Goal: Information Seeking & Learning: Find specific page/section

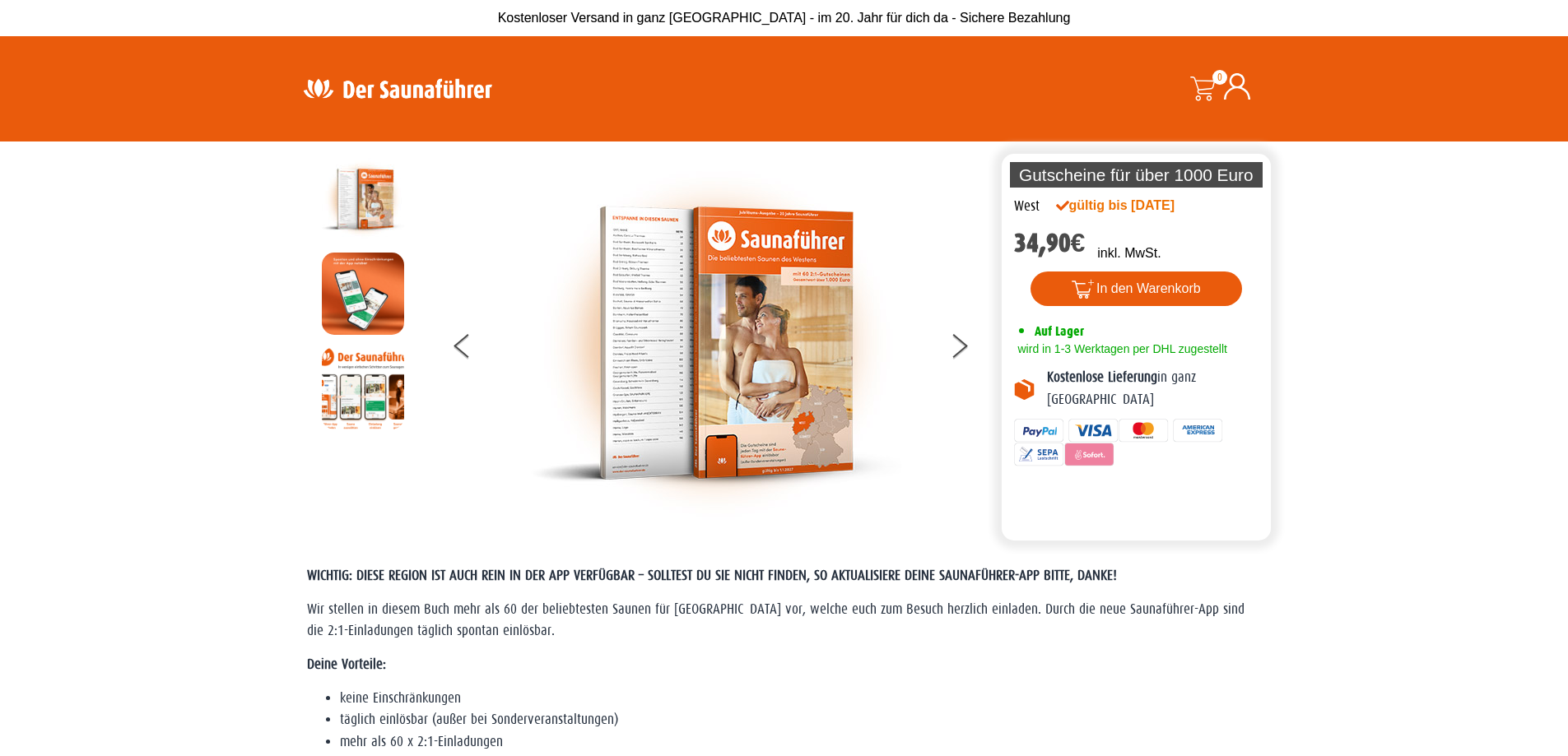
scroll to position [83, 0]
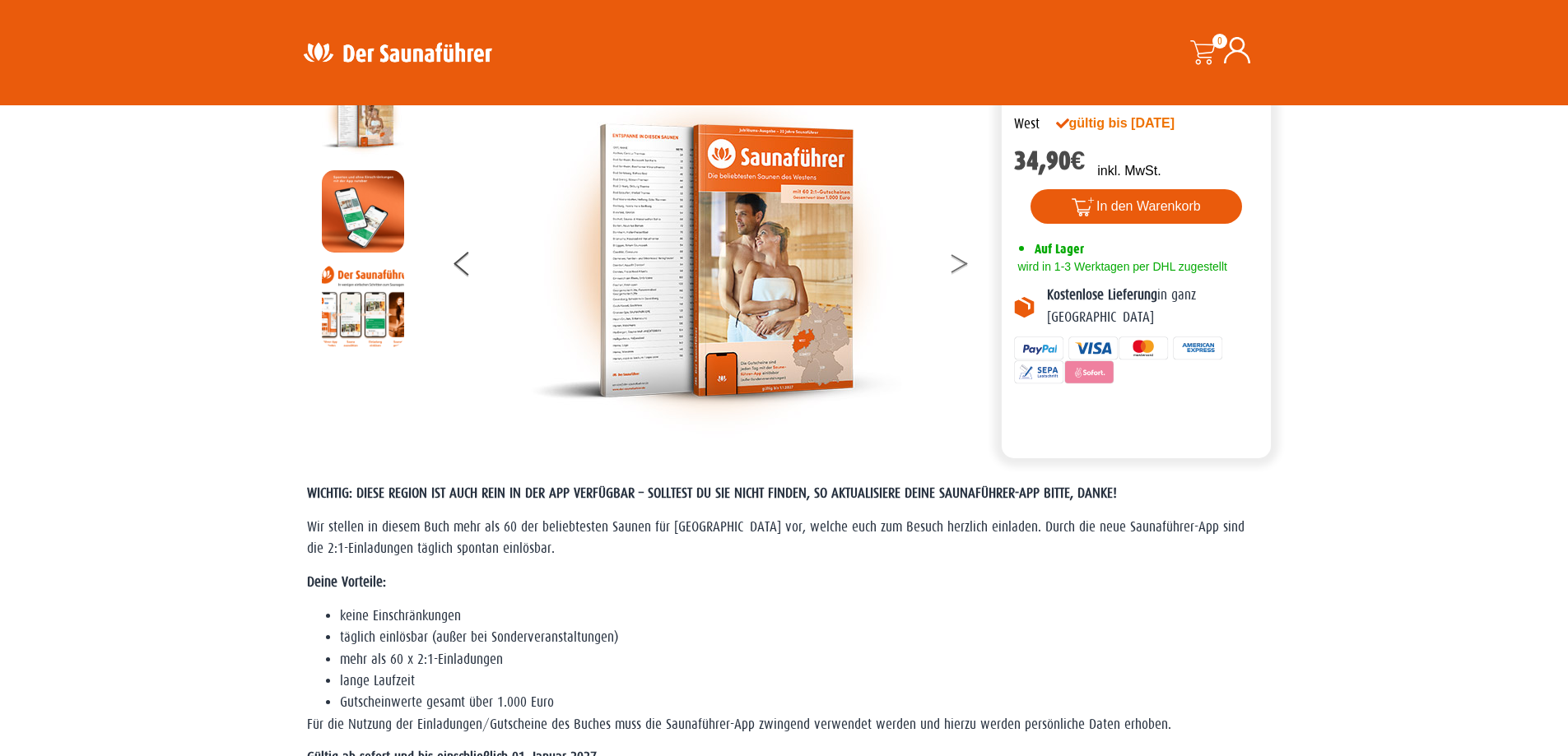
click at [963, 273] on button at bounding box center [969, 266] width 41 height 41
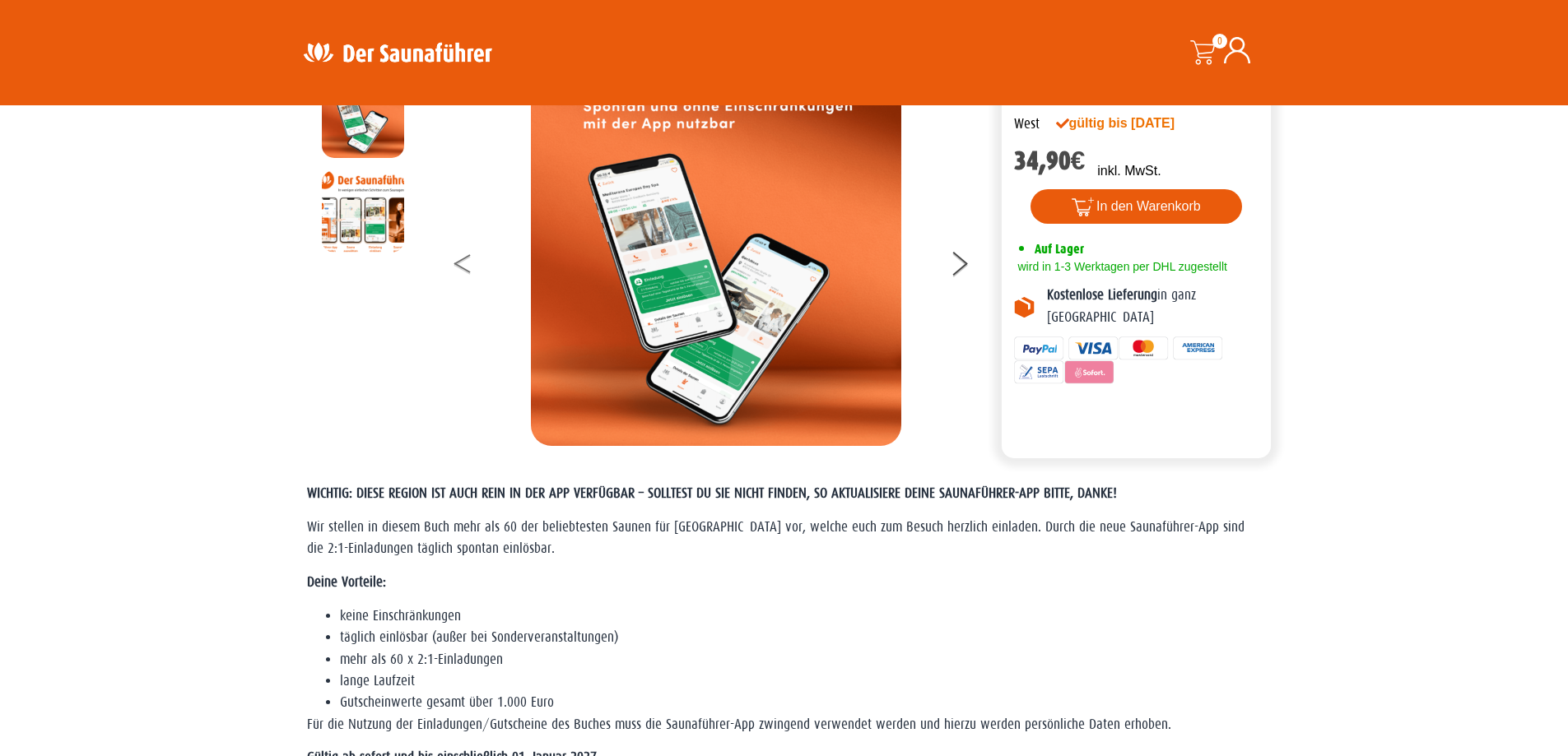
click at [463, 261] on button at bounding box center [474, 266] width 41 height 41
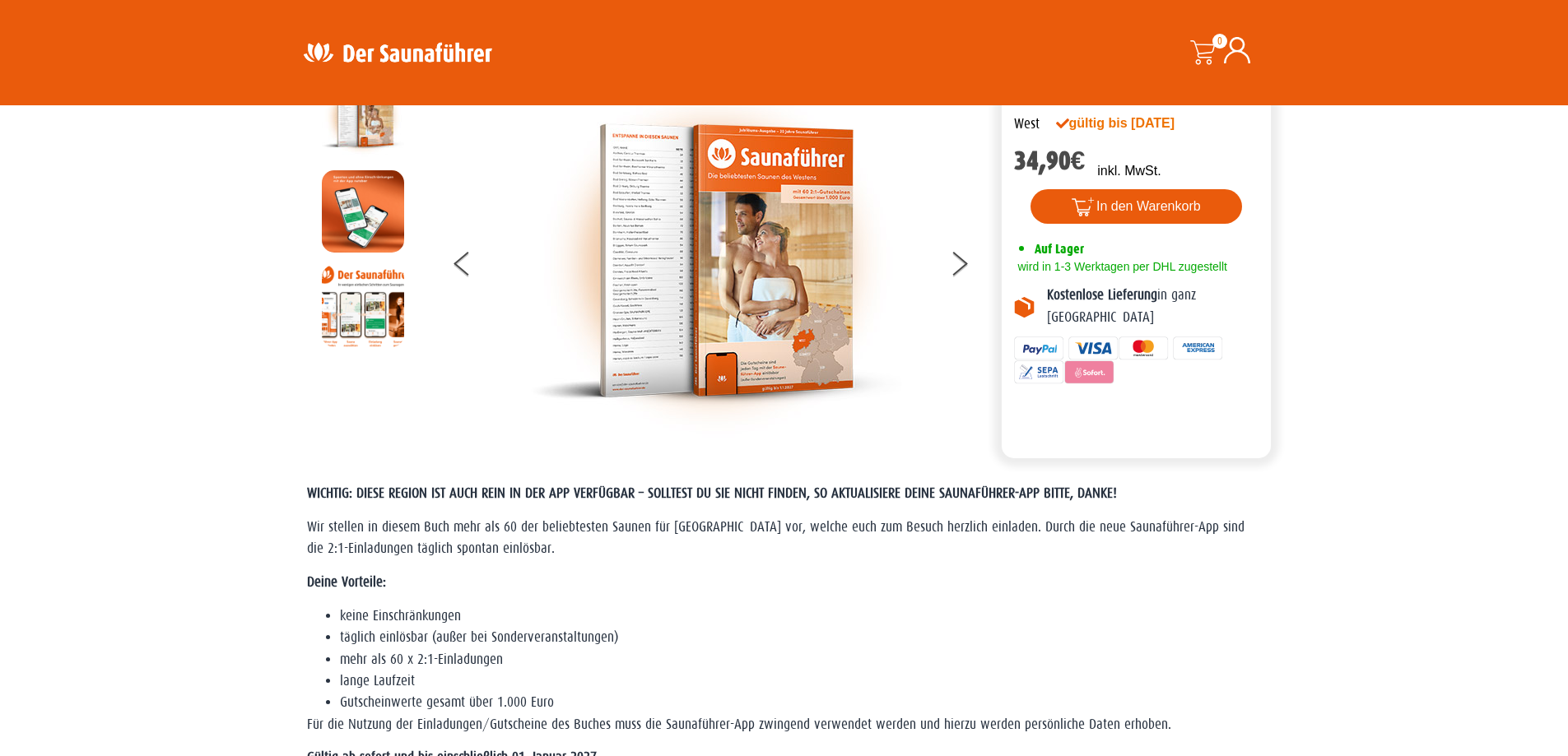
click at [621, 198] on img at bounding box center [716, 261] width 370 height 370
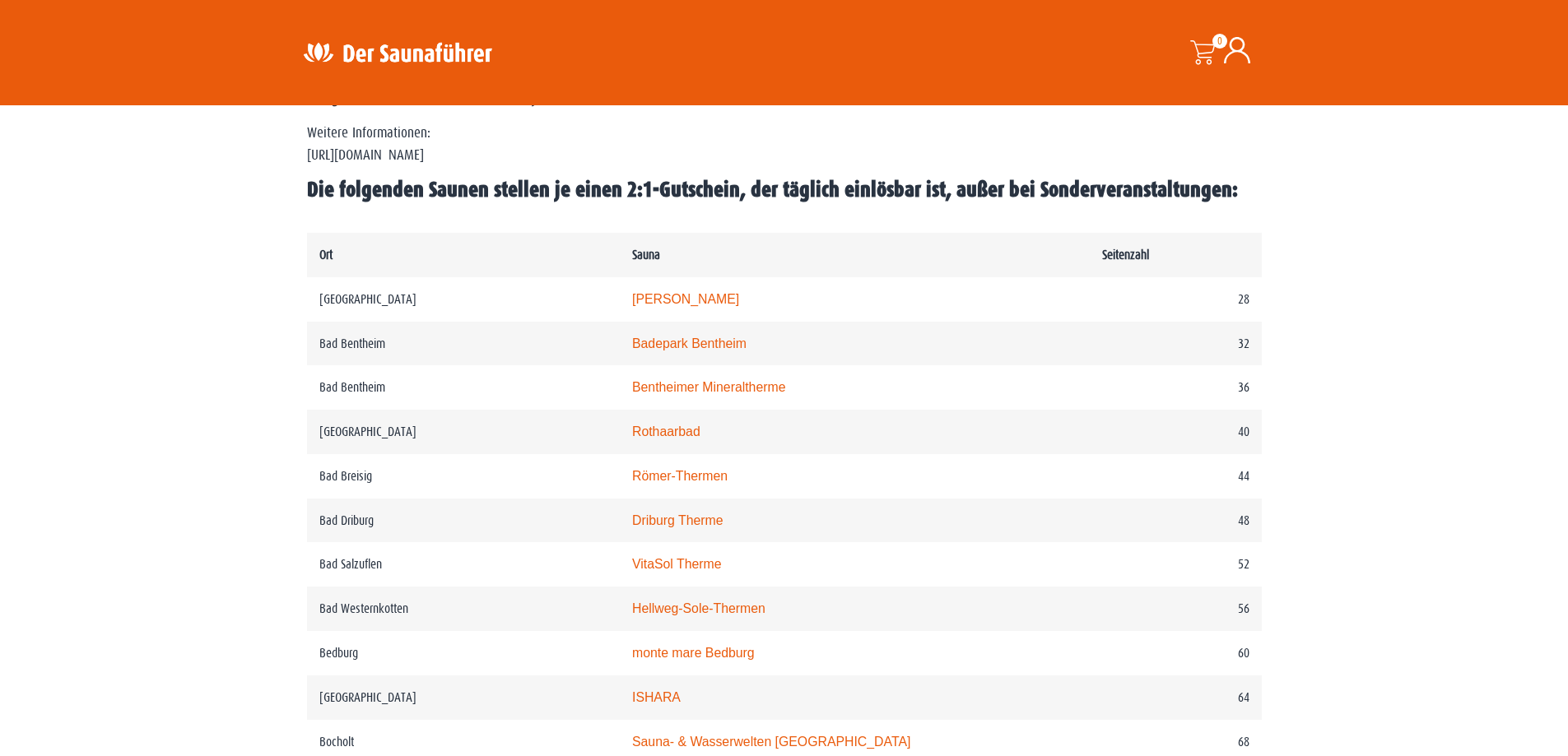
scroll to position [823, 0]
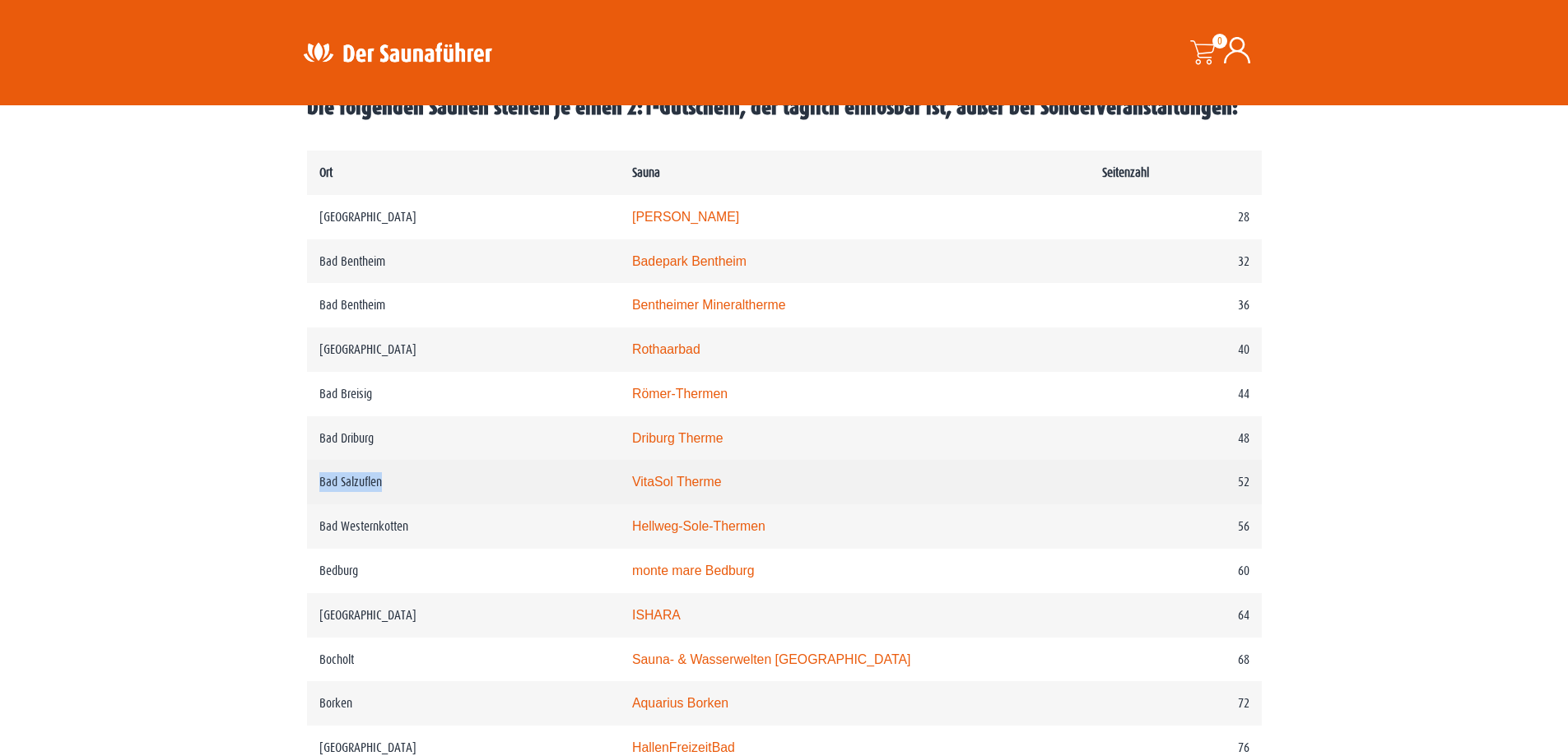
drag, startPoint x: 321, startPoint y: 481, endPoint x: 0, endPoint y: 731, distance: 406.9
click at [443, 490] on td "Bad Salzuflen" at bounding box center [463, 482] width 313 height 44
click at [561, 487] on td "Bad Salzuflen" at bounding box center [463, 482] width 313 height 44
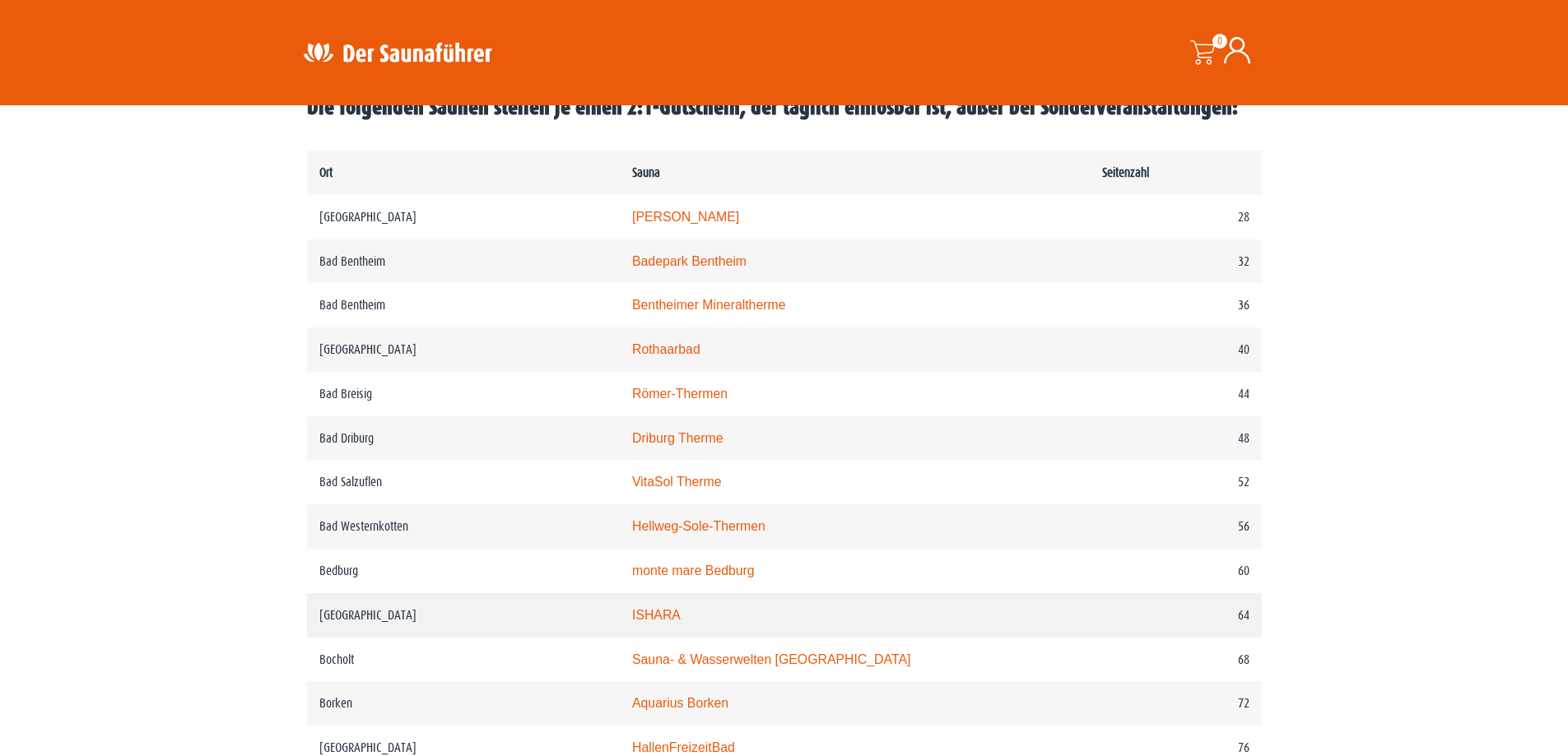
scroll to position [988, 0]
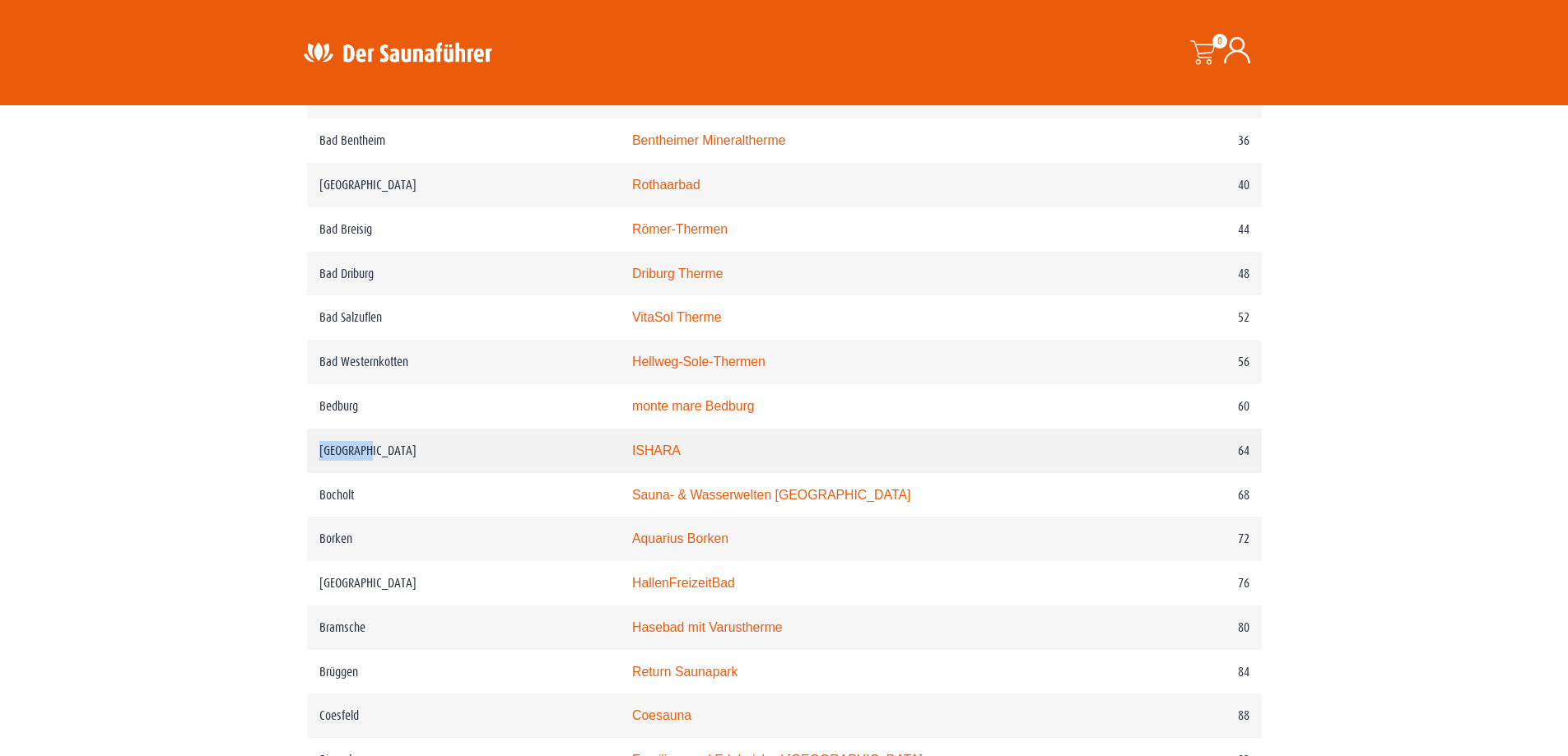
drag, startPoint x: 313, startPoint y: 456, endPoint x: 380, endPoint y: 466, distance: 67.7
click at [380, 466] on td "Bielefeld" at bounding box center [463, 450] width 313 height 44
click at [503, 560] on td "Borken" at bounding box center [463, 538] width 313 height 44
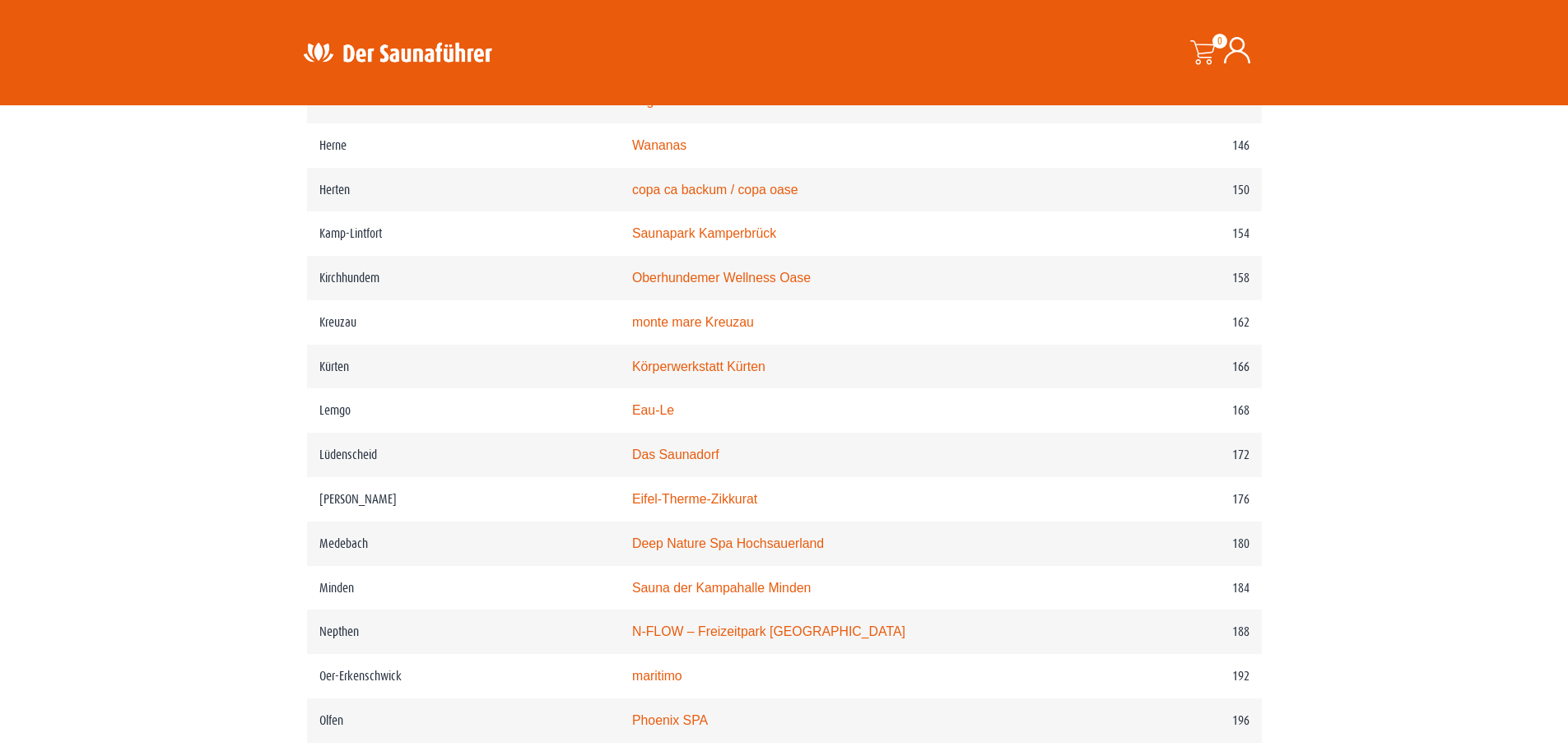
scroll to position [2386, 0]
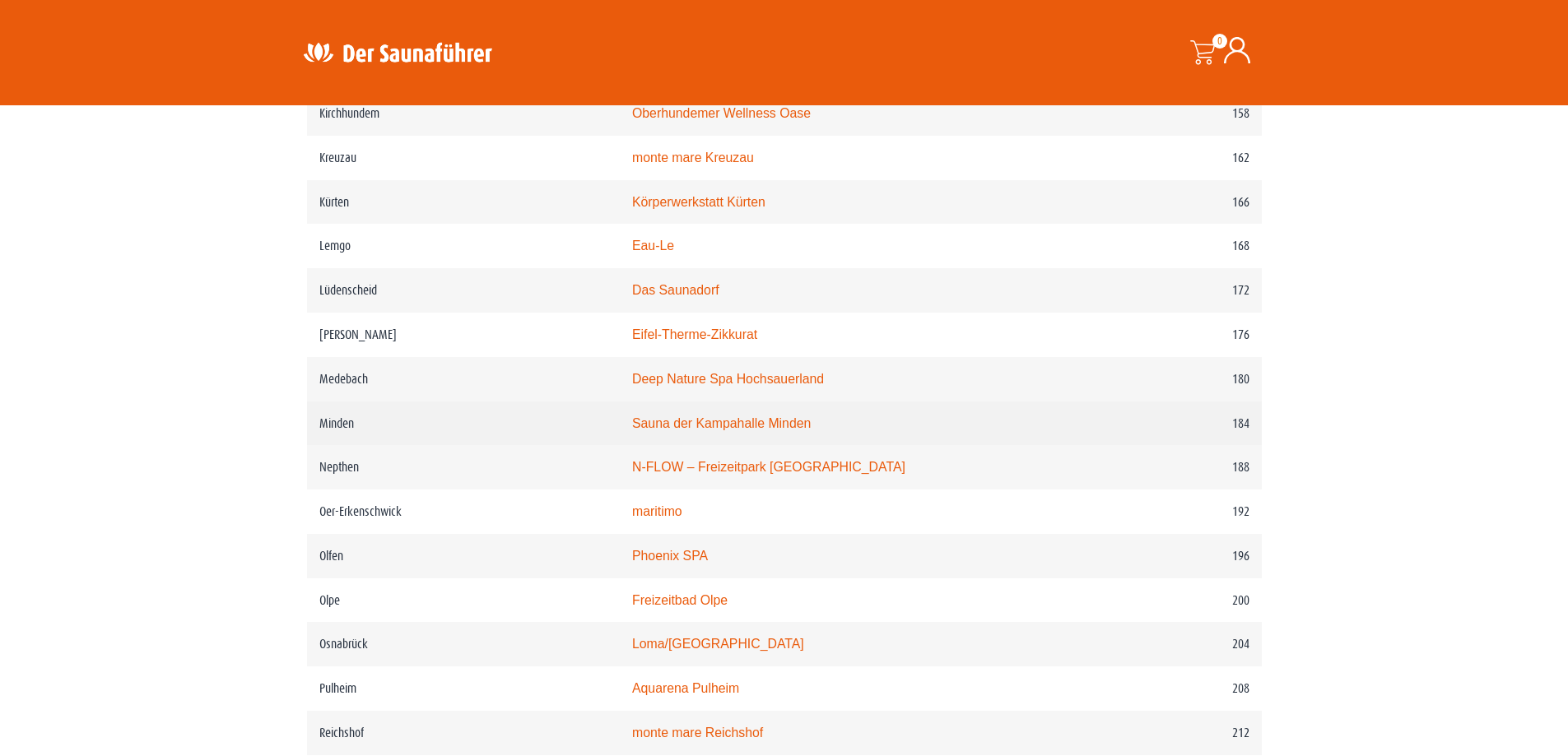
click at [688, 430] on link "Sauna der Kampahalle Minden" at bounding box center [721, 423] width 178 height 14
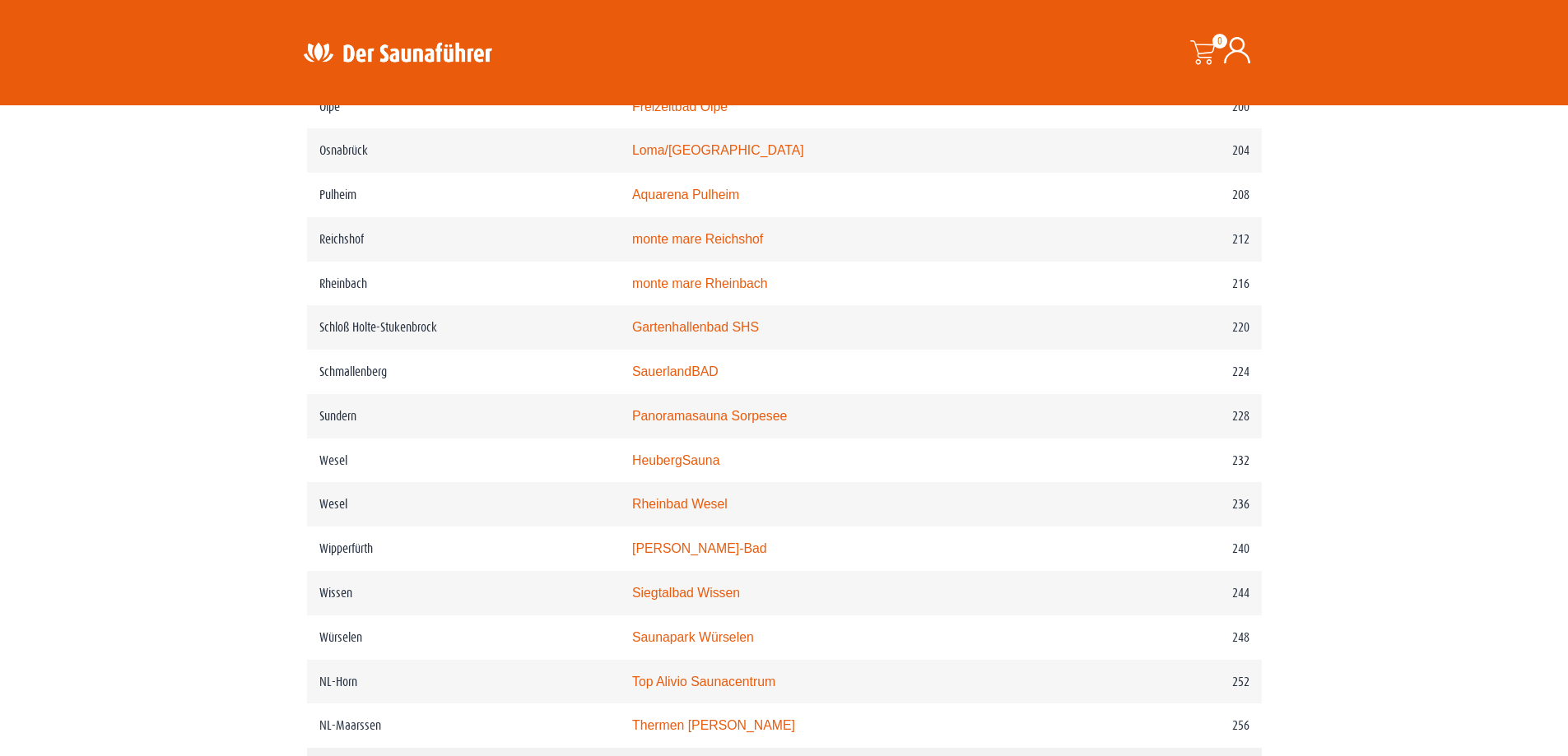
scroll to position [2798, 0]
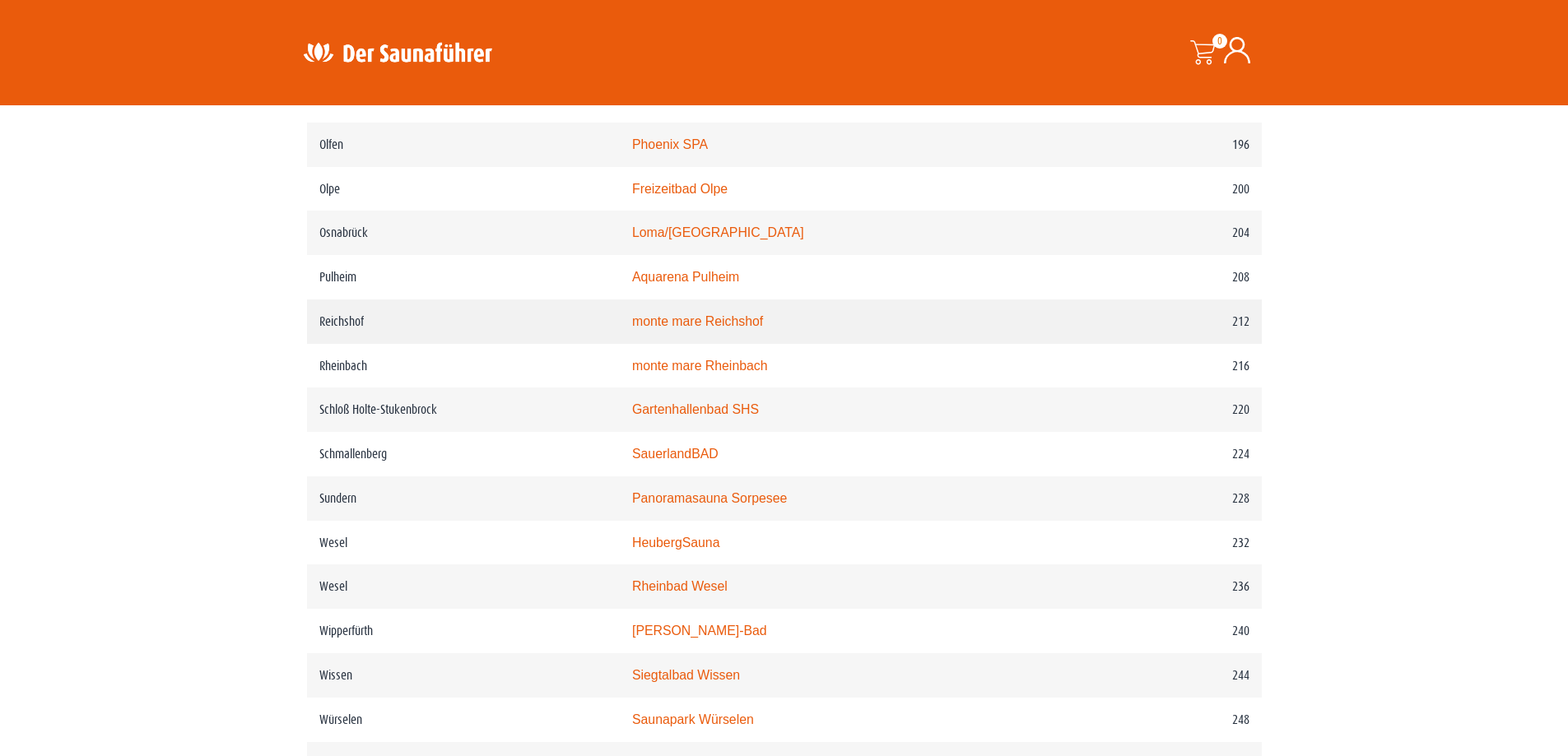
drag, startPoint x: 473, startPoint y: 419, endPoint x: 353, endPoint y: 376, distance: 127.5
click at [343, 344] on td "Reichshof" at bounding box center [463, 321] width 313 height 44
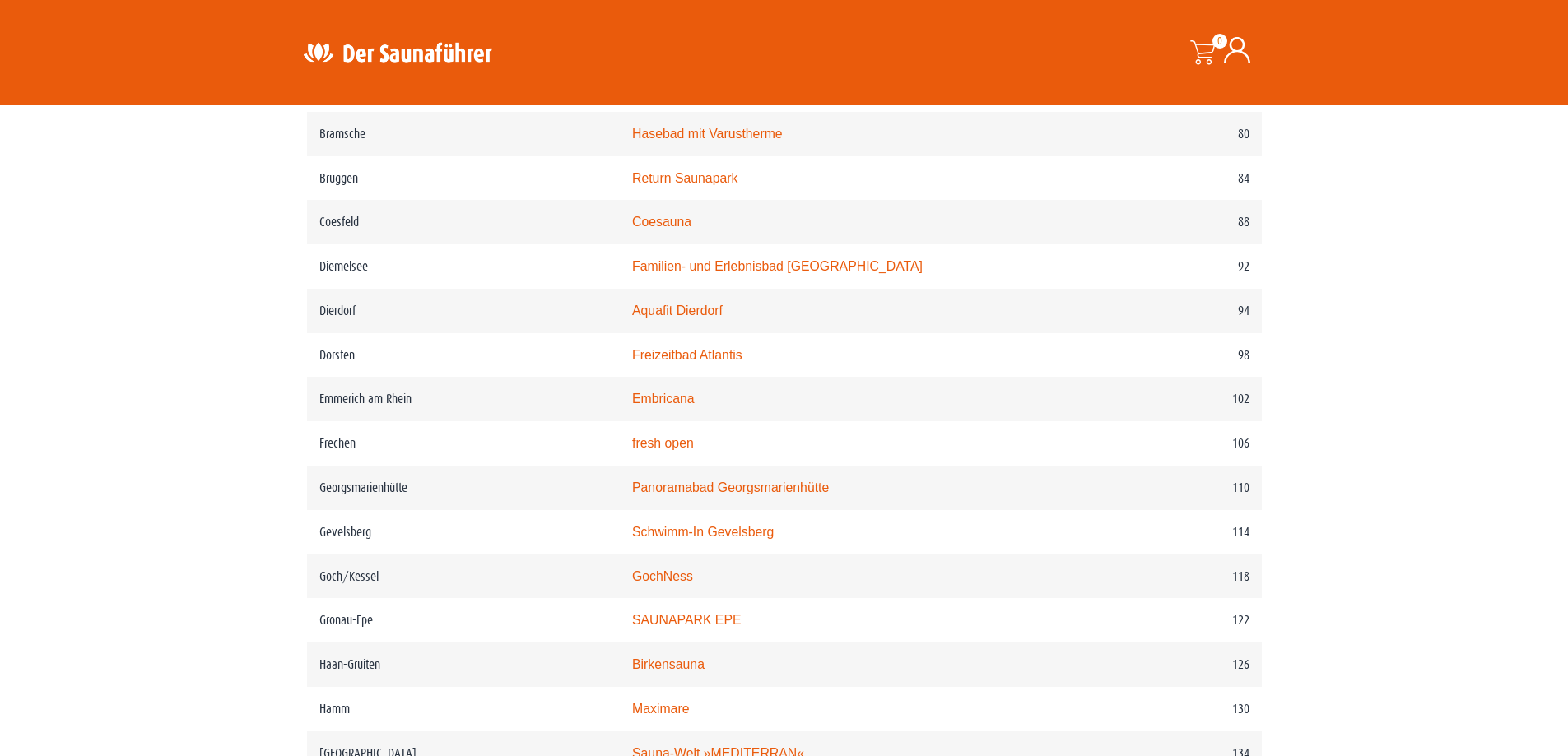
scroll to position [1399, 0]
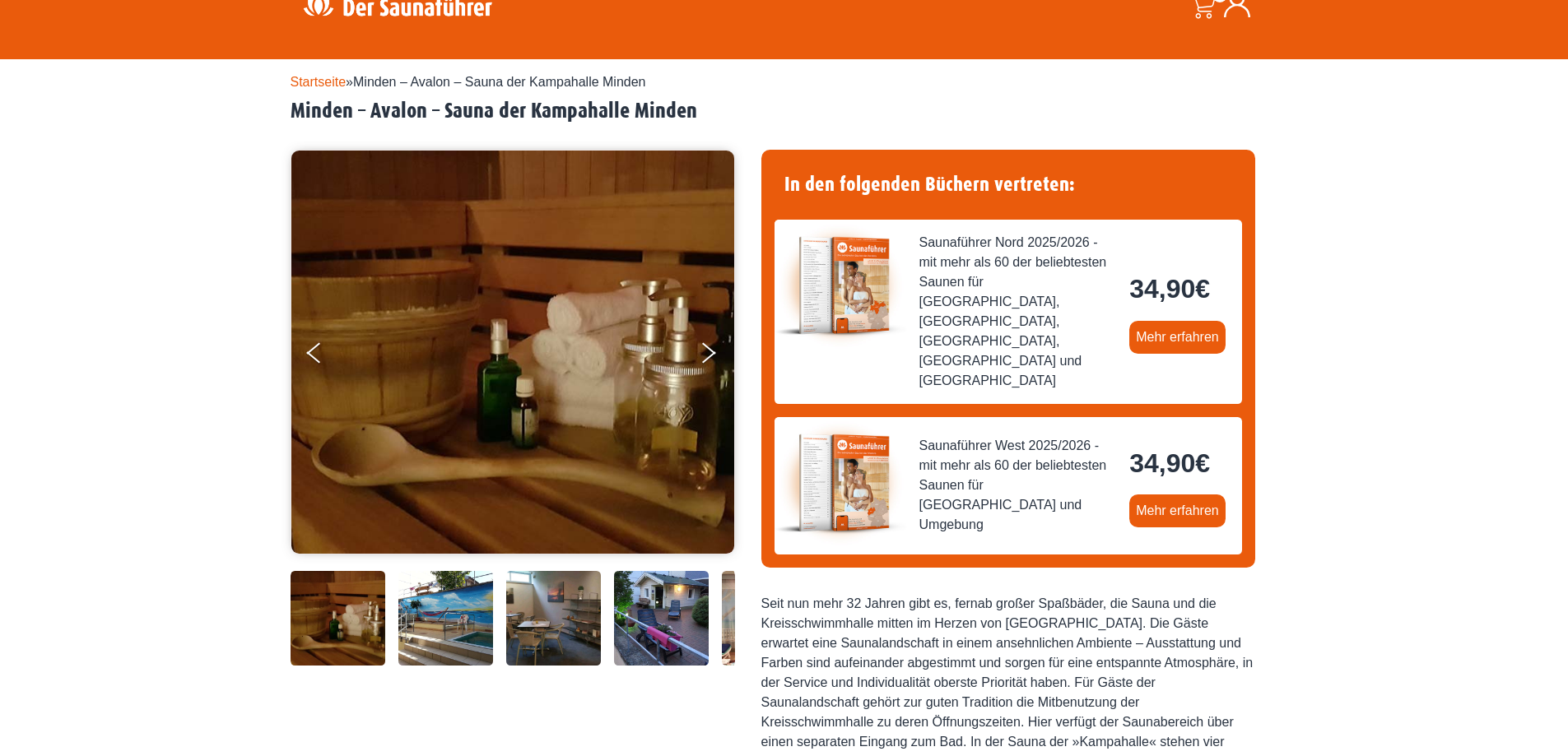
scroll to position [412, 0]
